Goal: Task Accomplishment & Management: Manage account settings

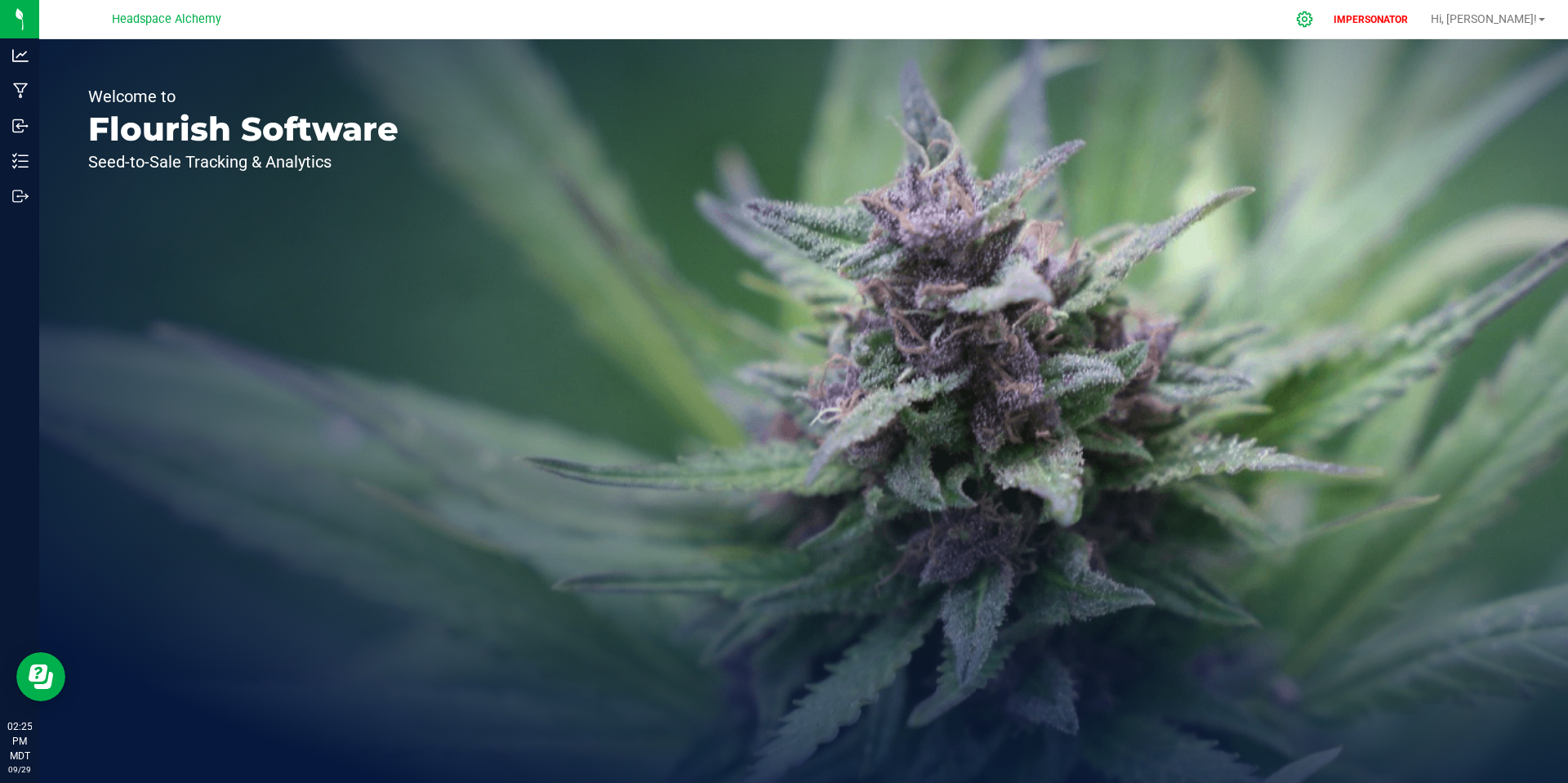
click at [1313, 21] on icon at bounding box center [1305, 19] width 17 height 17
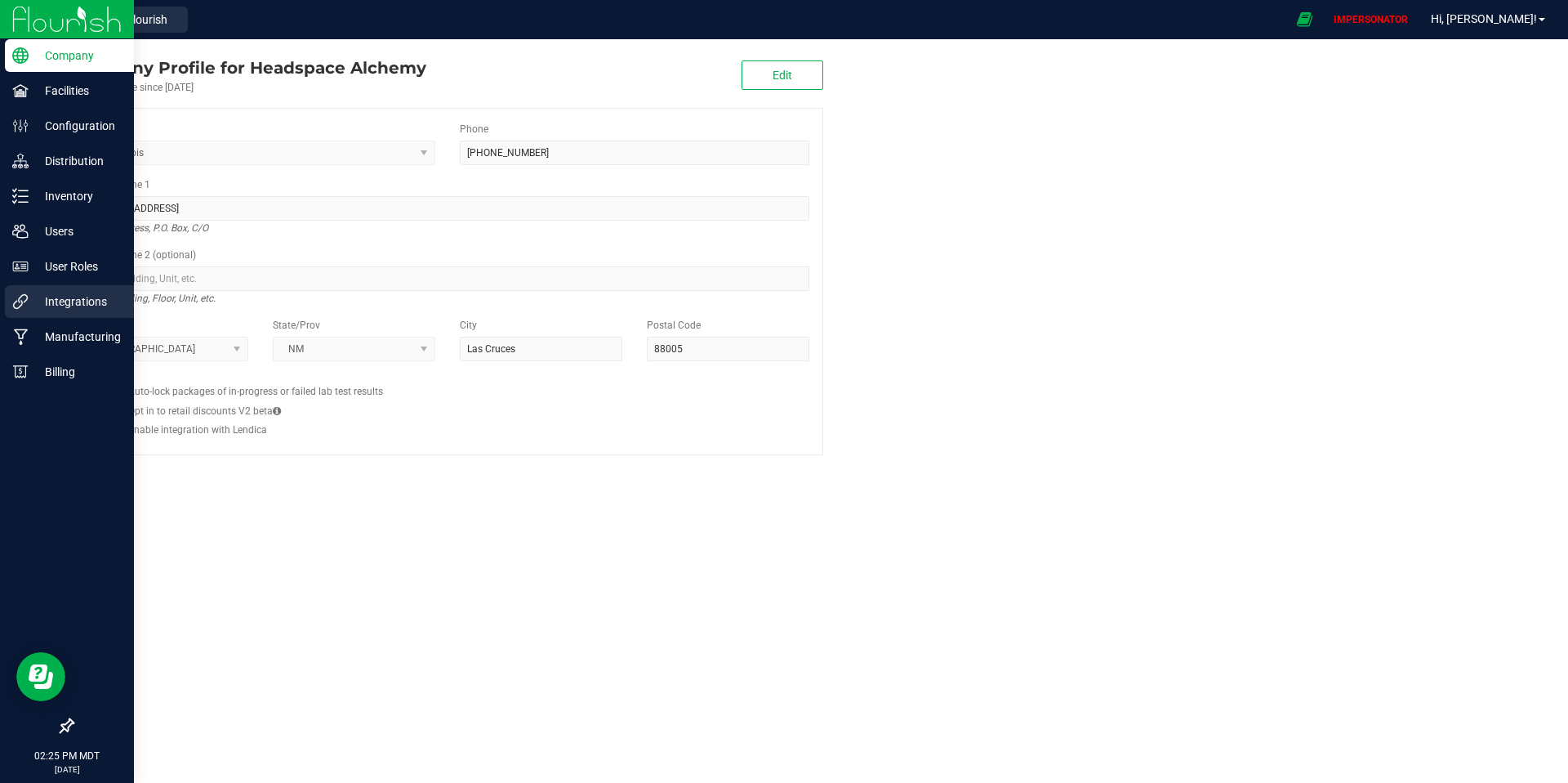
drag, startPoint x: 54, startPoint y: 305, endPoint x: 83, endPoint y: 303, distance: 29.1
click at [54, 305] on p "Integrations" at bounding box center [78, 302] width 98 height 19
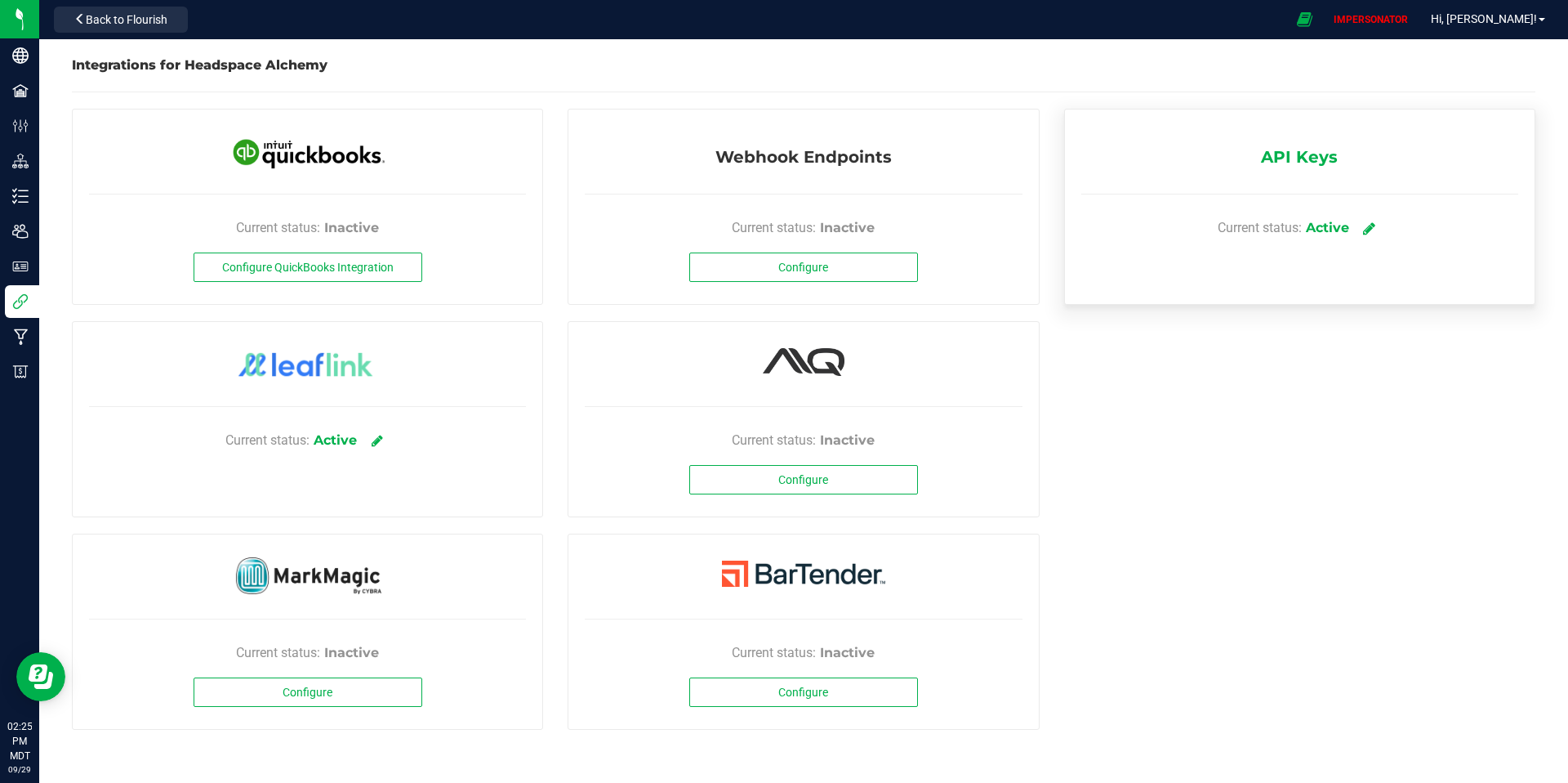
click at [1371, 225] on icon at bounding box center [1369, 228] width 12 height 15
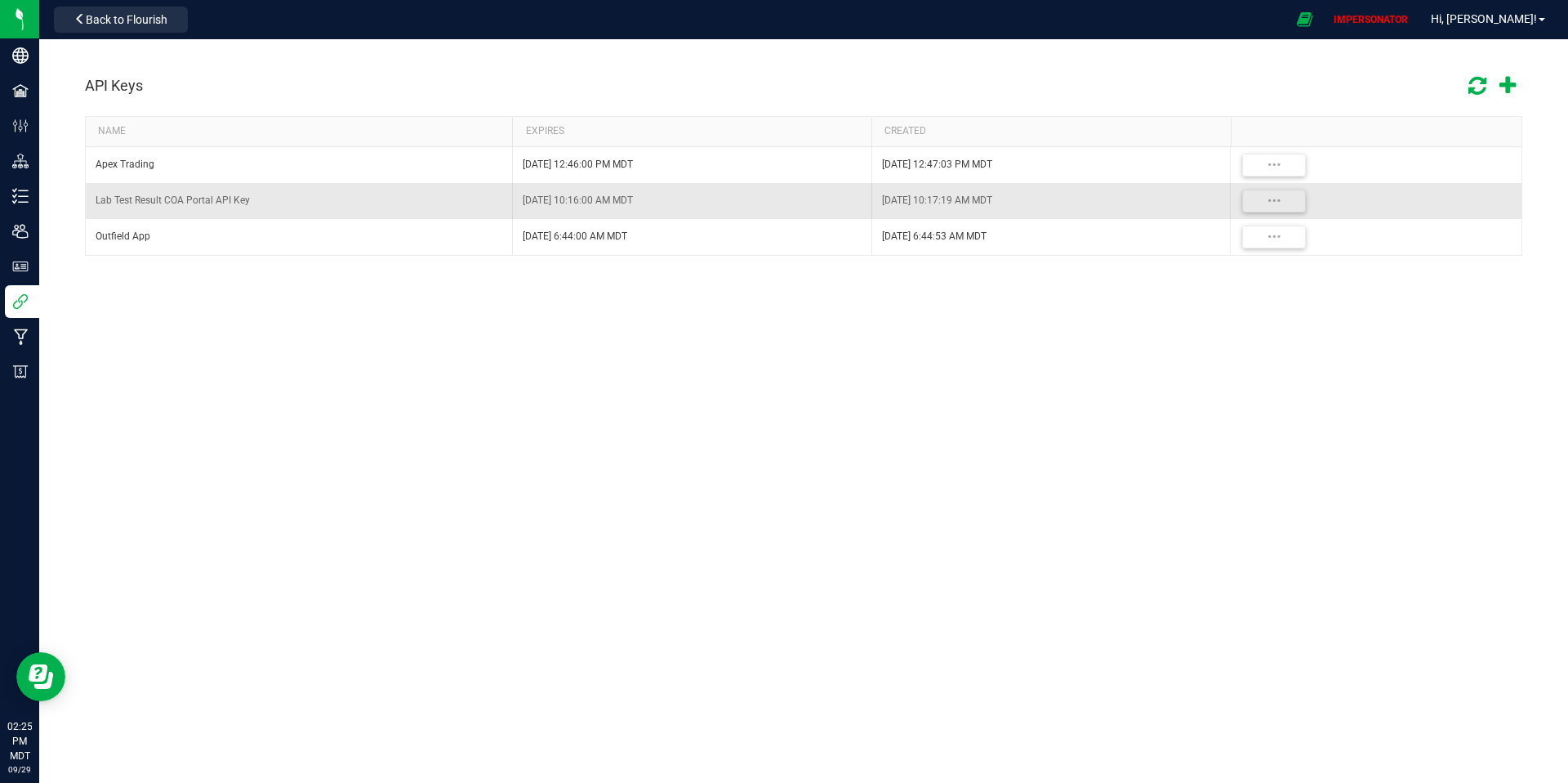
drag, startPoint x: 260, startPoint y: 197, endPoint x: 288, endPoint y: 201, distance: 28.3
click at [260, 197] on div "Lab Test Result COA Portal API Key" at bounding box center [299, 201] width 407 height 16
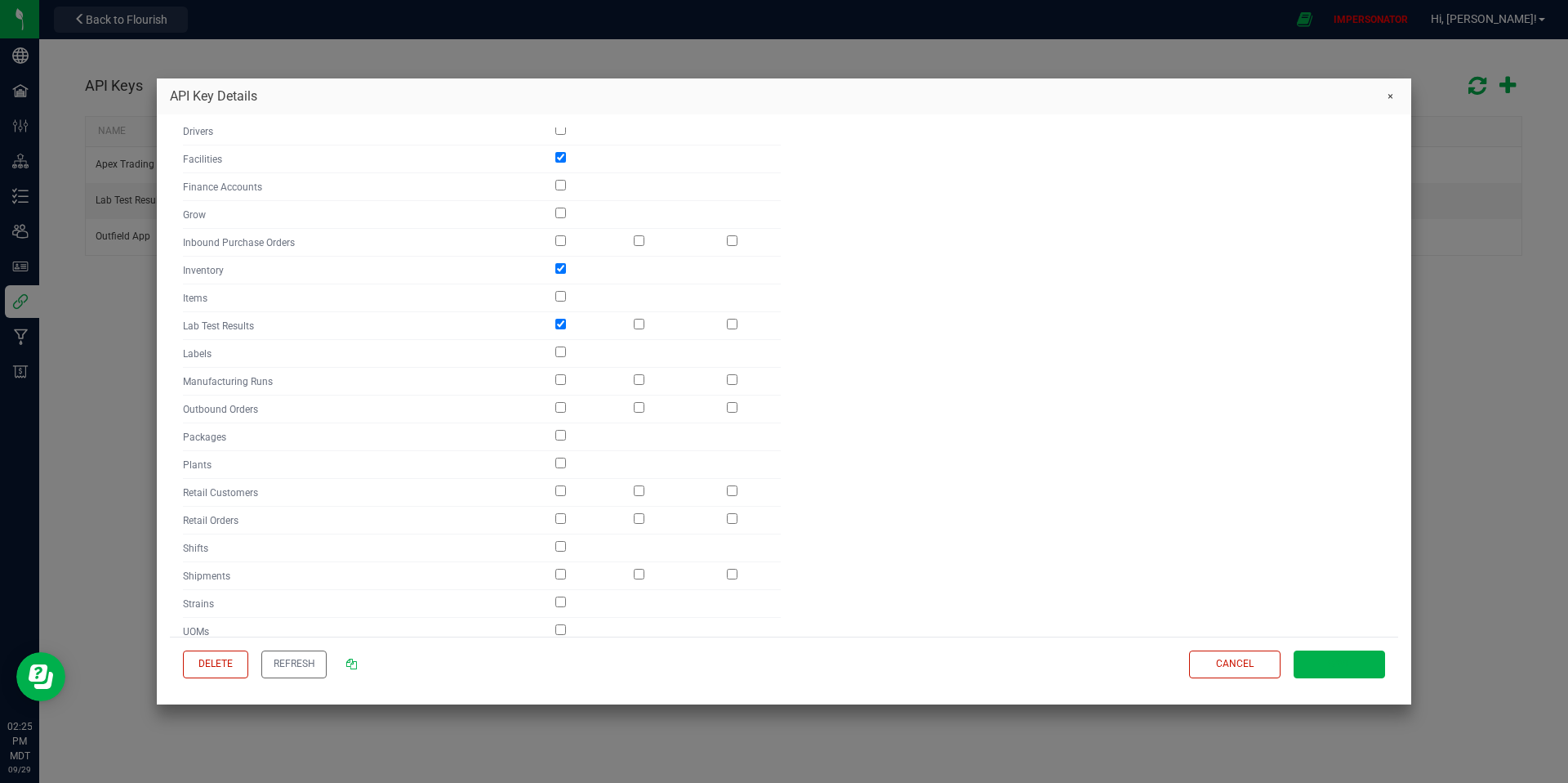
scroll to position [439, 0]
click at [564, 432] on input "checkbox" at bounding box center [560, 430] width 10 height 10
checkbox input "true"
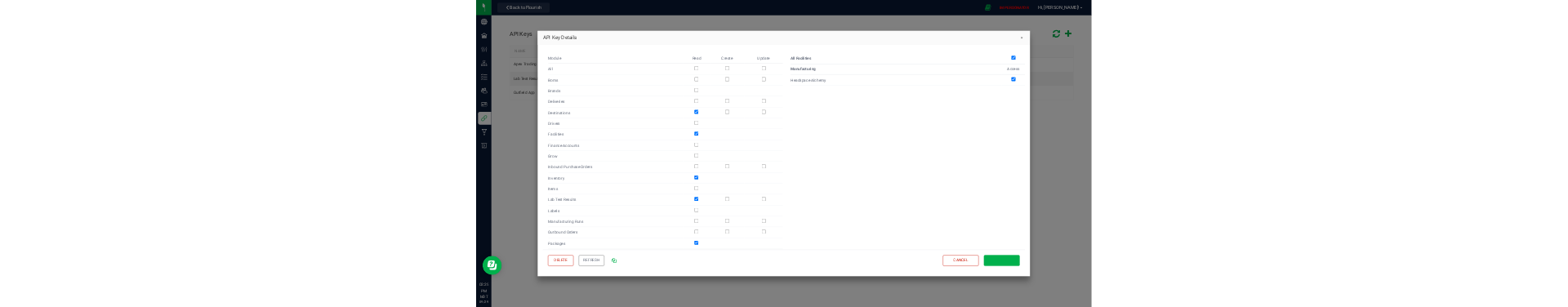
scroll to position [273, 0]
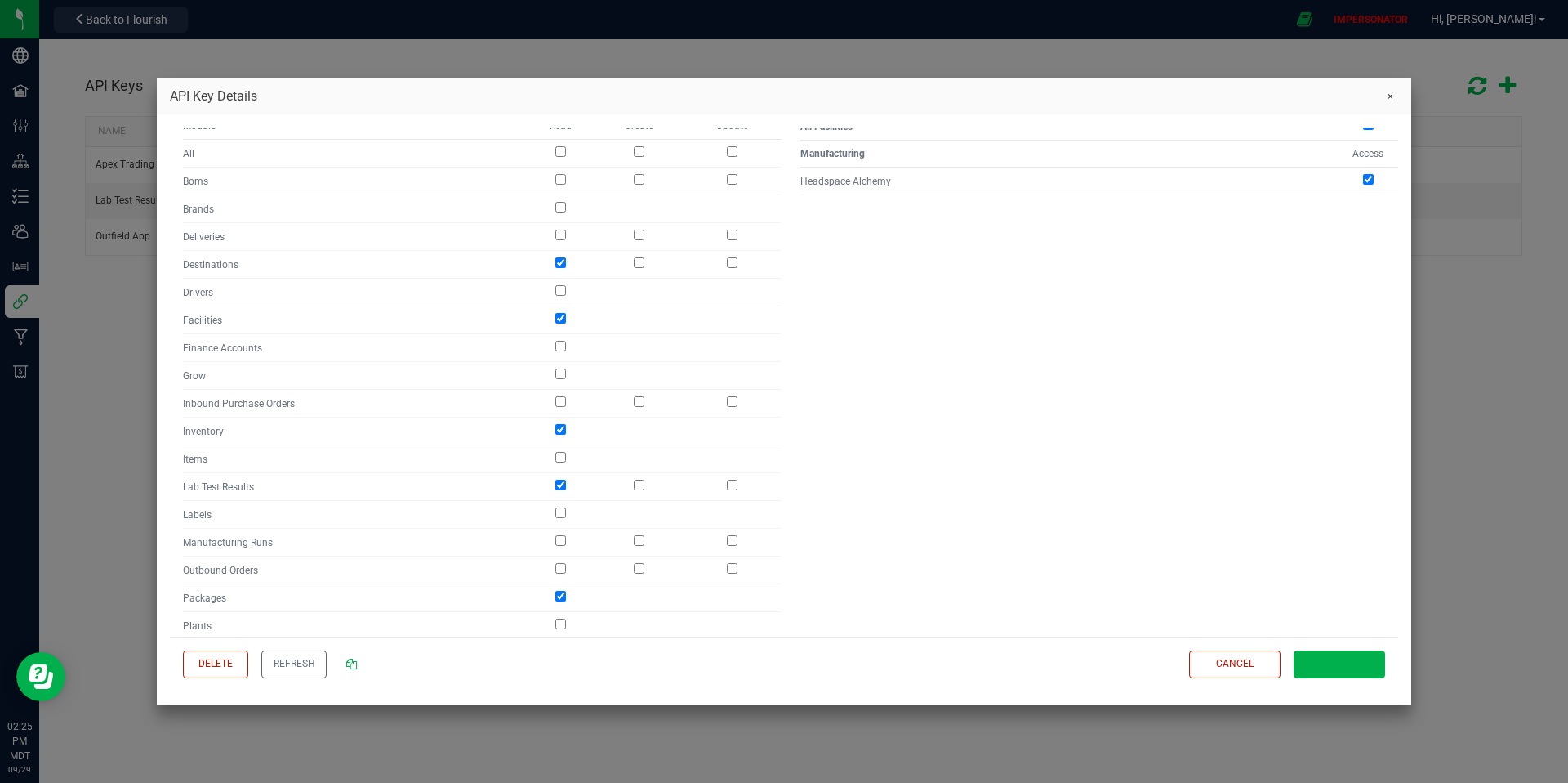
click at [1359, 666] on button "Save" at bounding box center [1340, 664] width 92 height 29
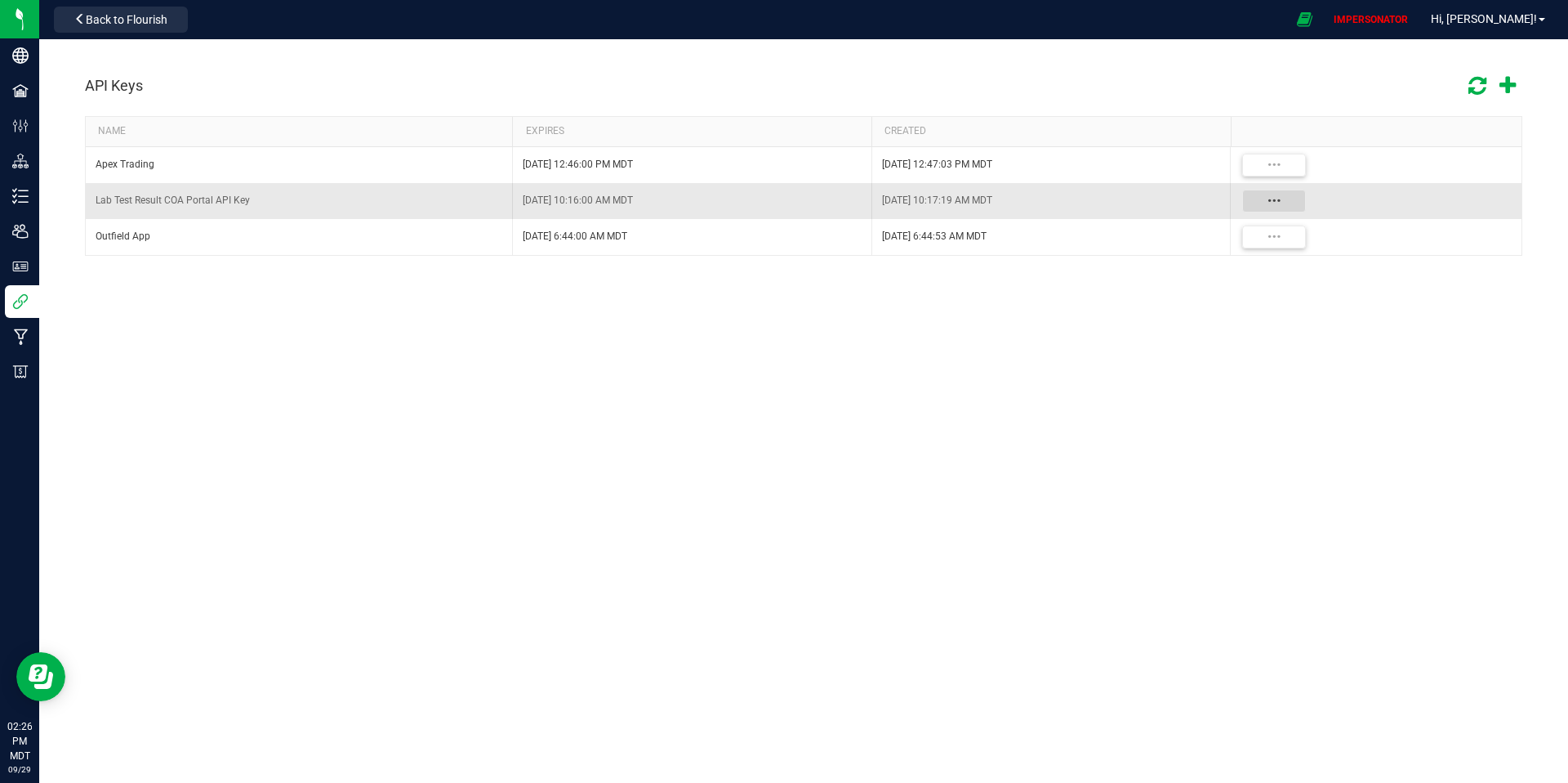
click at [1274, 203] on button "Data table" at bounding box center [1273, 201] width 64 height 23
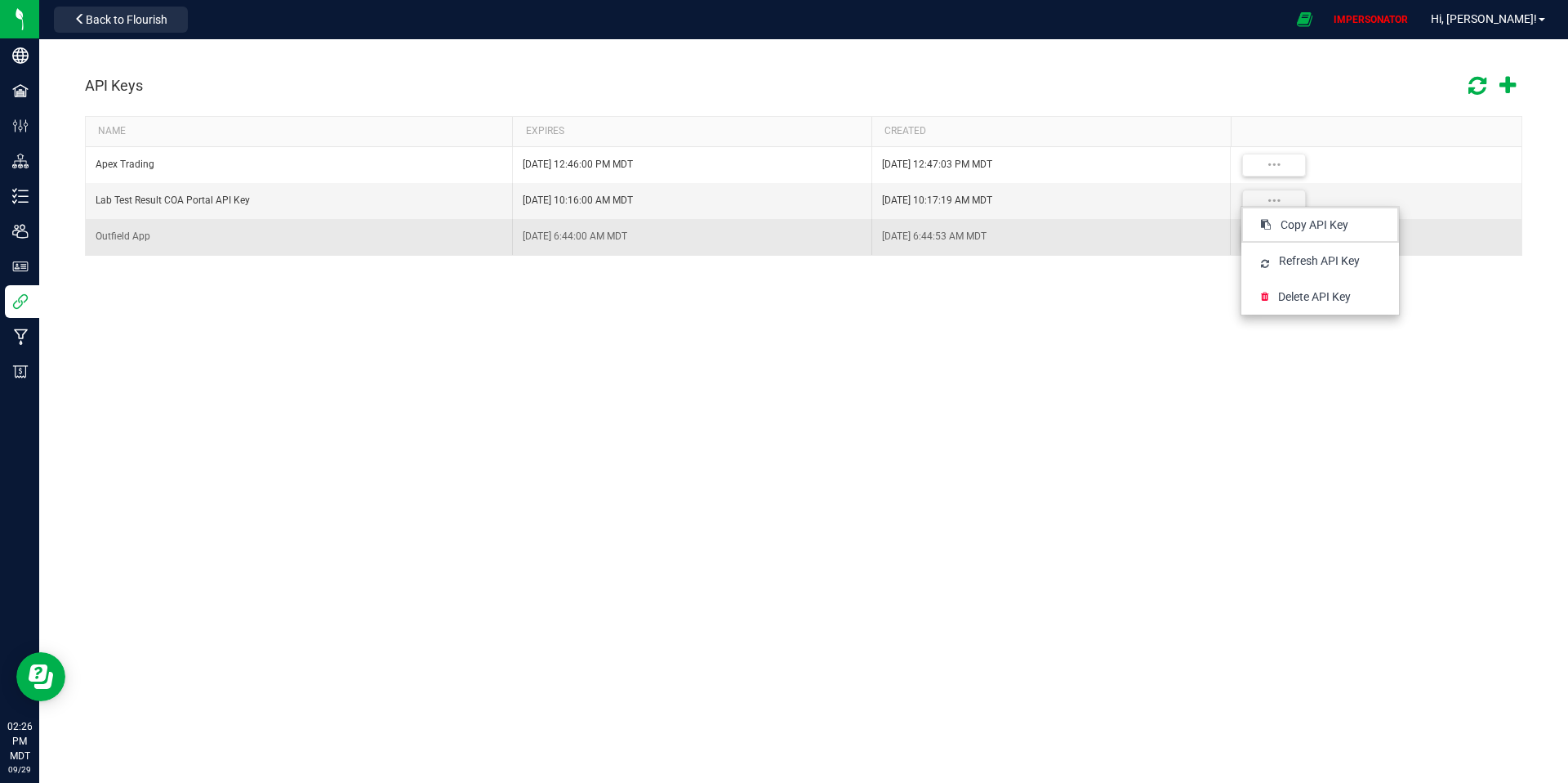
click at [1289, 222] on span "Copy API Key" at bounding box center [1315, 224] width 68 height 17
